Goal: Transaction & Acquisition: Purchase product/service

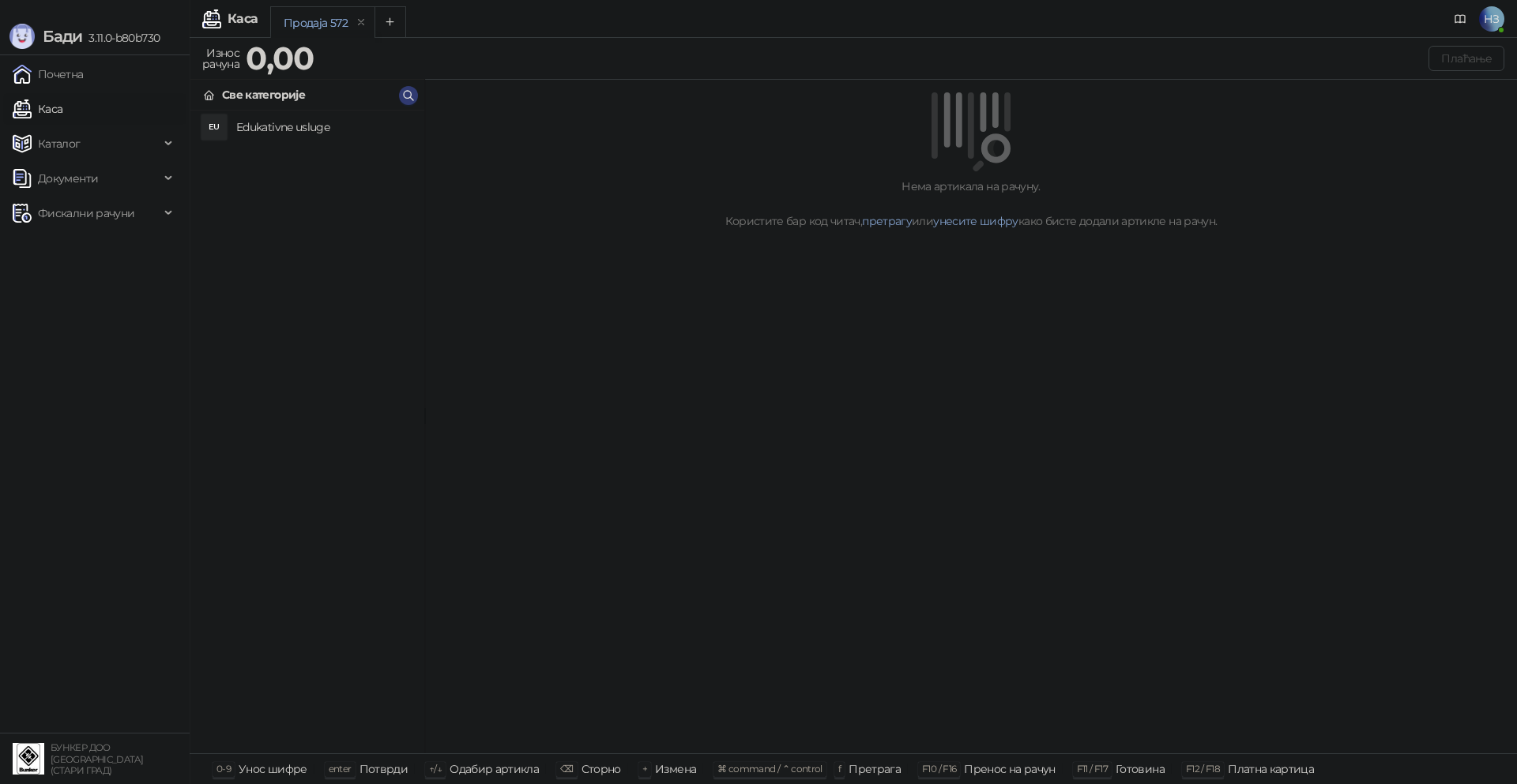
click at [284, 123] on h4 "Edukativne usluge" at bounding box center [324, 126] width 176 height 25
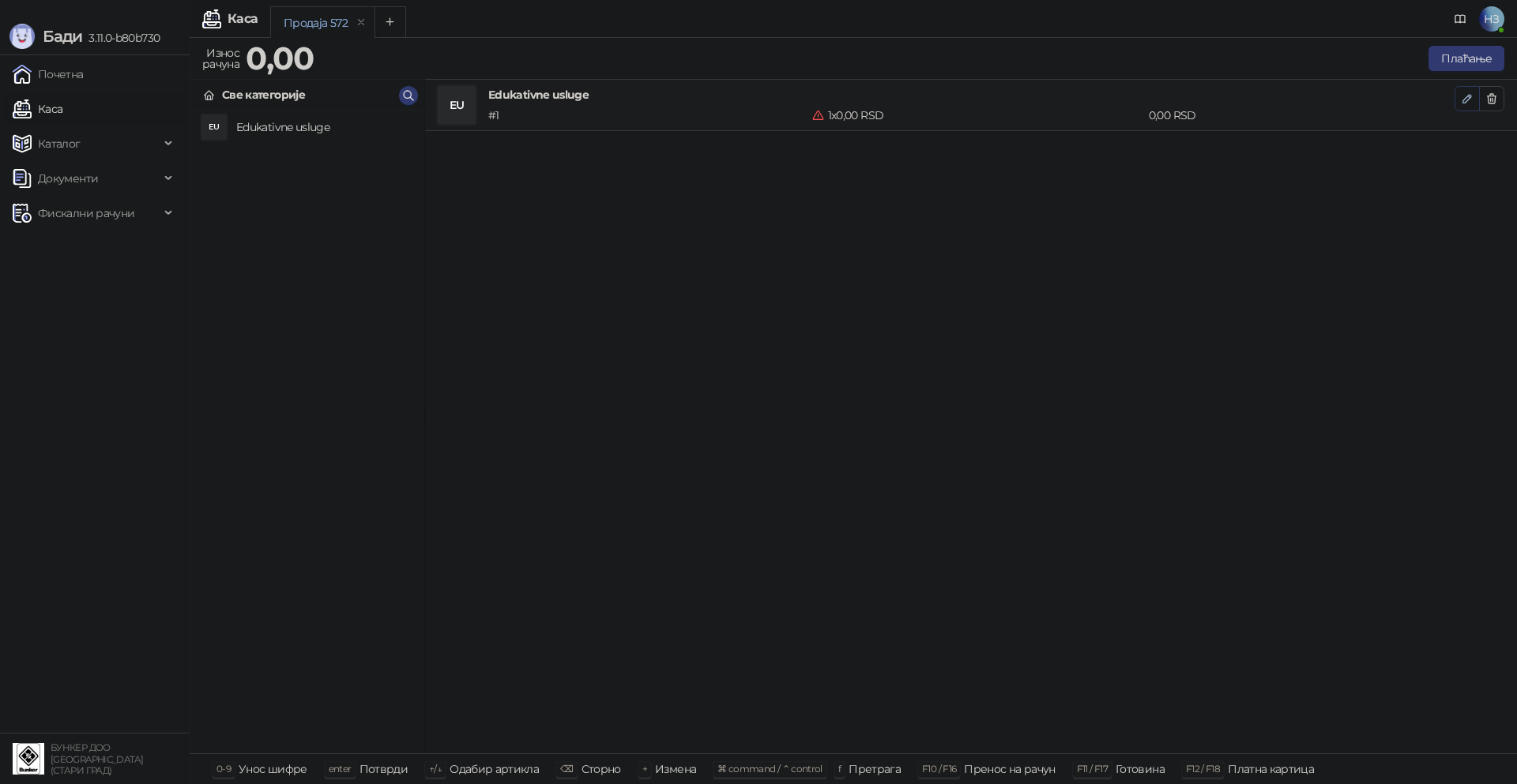
click at [1465, 102] on icon "button" at bounding box center [1467, 98] width 12 height 12
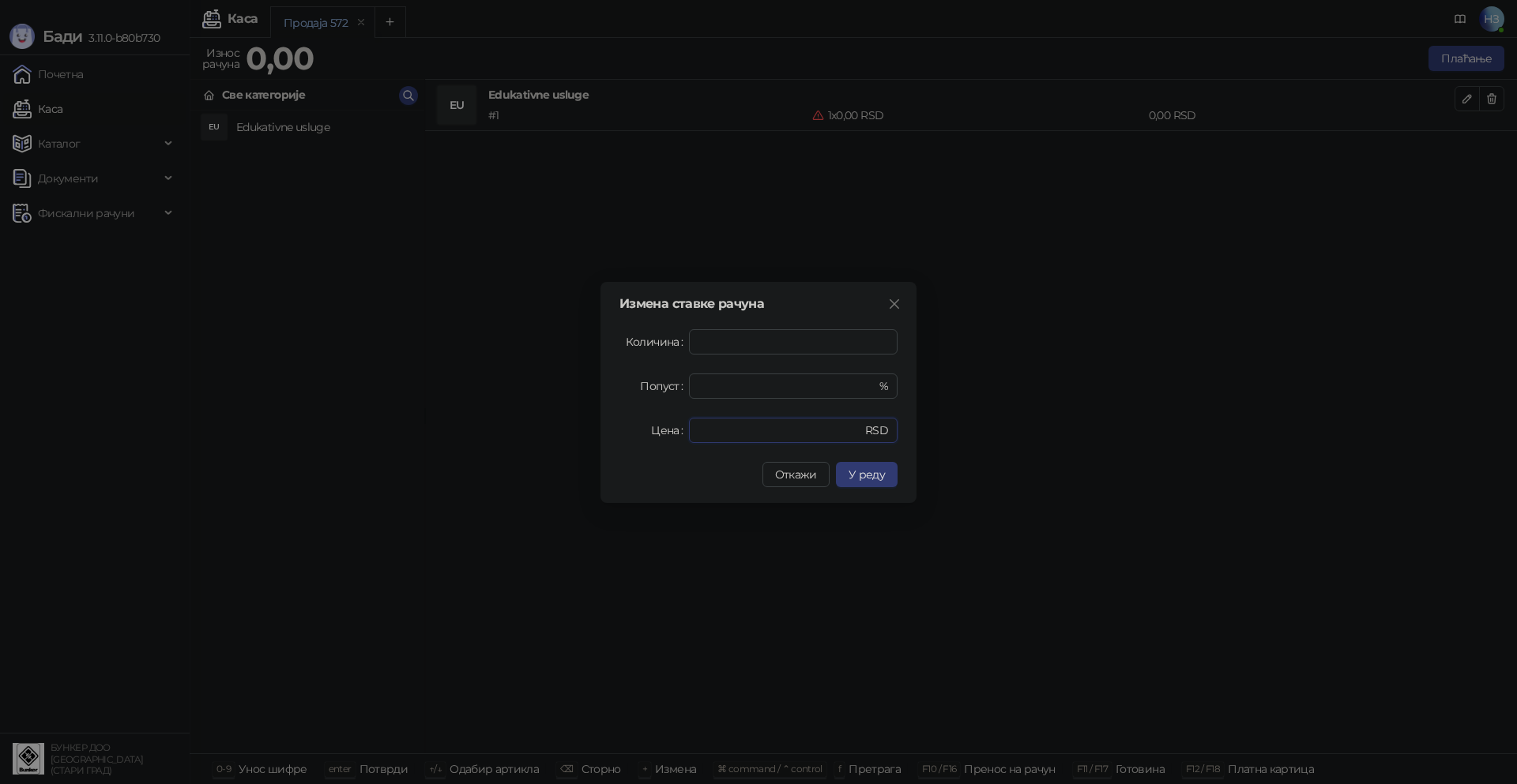
drag, startPoint x: 719, startPoint y: 435, endPoint x: 633, endPoint y: 439, distance: 86.1
click at [633, 439] on div "Цена * RSD" at bounding box center [758, 430] width 278 height 25
type input "****"
click at [874, 468] on span "У реду" at bounding box center [866, 475] width 36 height 14
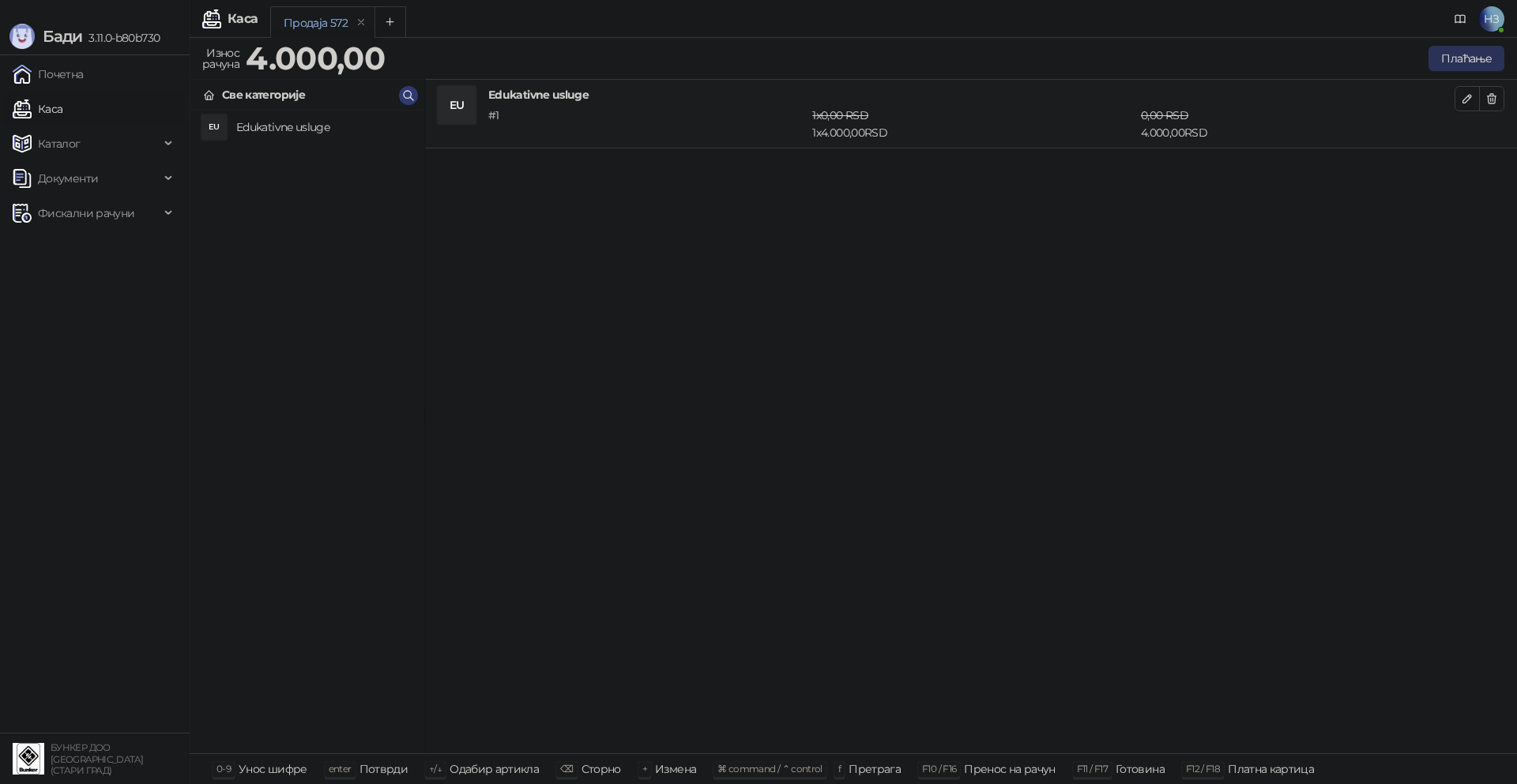
click at [1484, 53] on button "Плаћање" at bounding box center [1466, 58] width 76 height 25
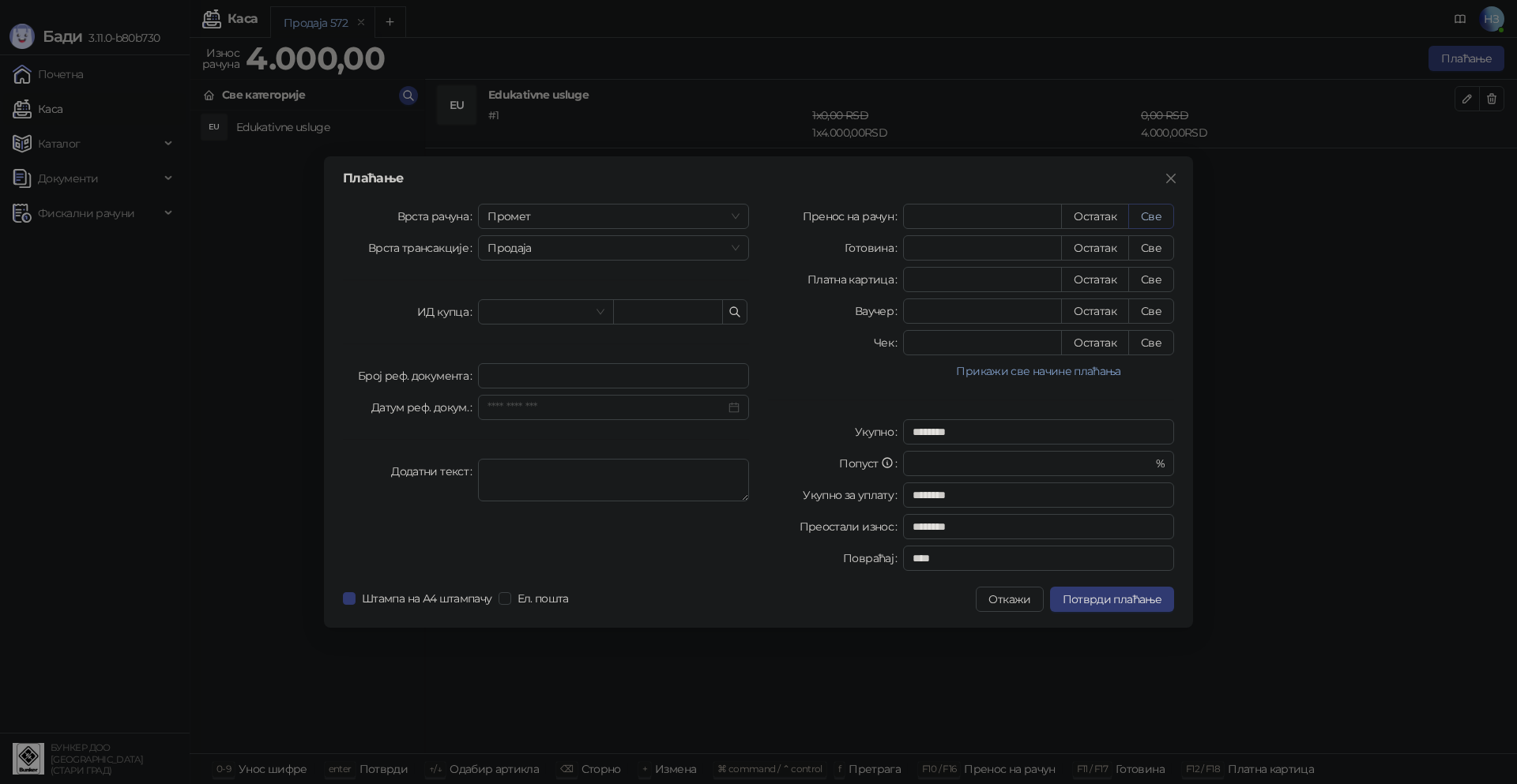
click at [1166, 224] on button "Све" at bounding box center [1152, 216] width 46 height 25
type input "****"
click at [1121, 606] on span "Потврди плаћање" at bounding box center [1112, 600] width 98 height 14
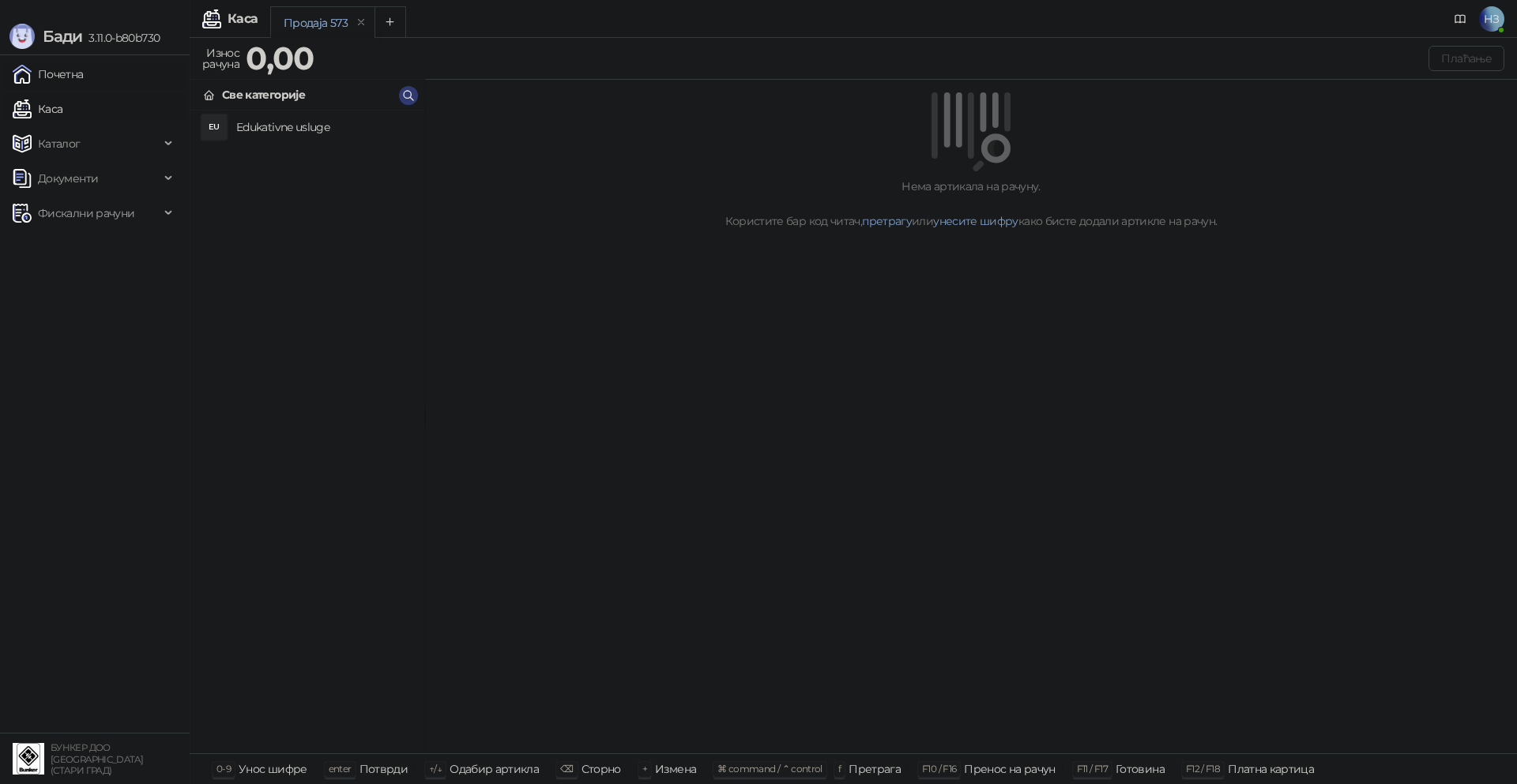
click at [51, 70] on link "Почетна" at bounding box center [47, 75] width 71 height 32
